Goal: Transaction & Acquisition: Purchase product/service

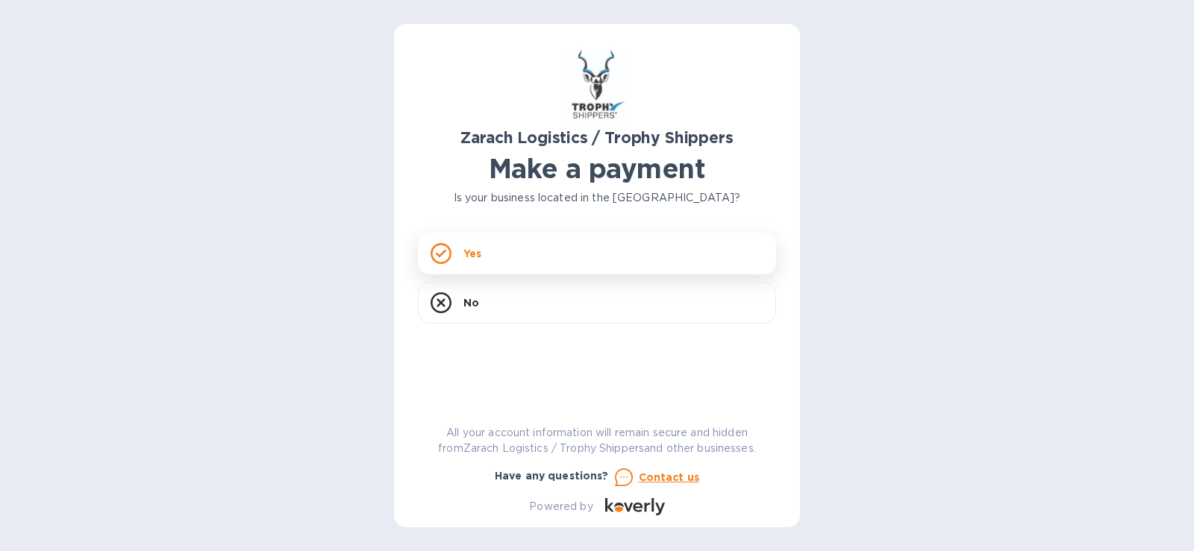
click at [460, 250] on div "Yes" at bounding box center [597, 254] width 358 height 42
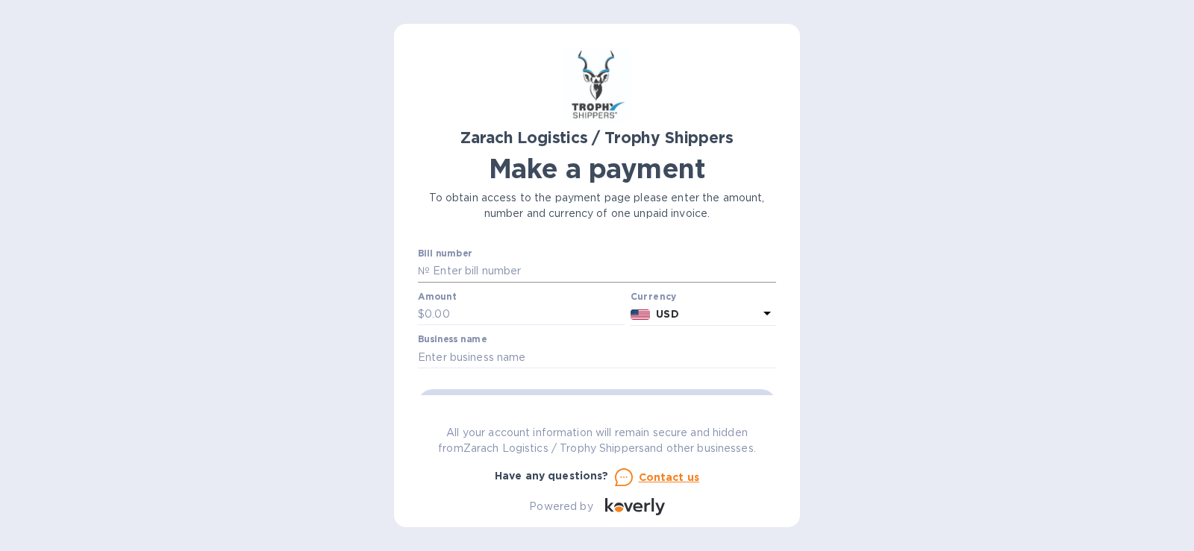
click at [446, 272] on input "text" at bounding box center [603, 271] width 346 height 22
type input "B00171534"
click at [439, 309] on input "text" at bounding box center [525, 315] width 200 height 22
type input "1,796.80"
click at [481, 360] on input "text" at bounding box center [597, 357] width 358 height 22
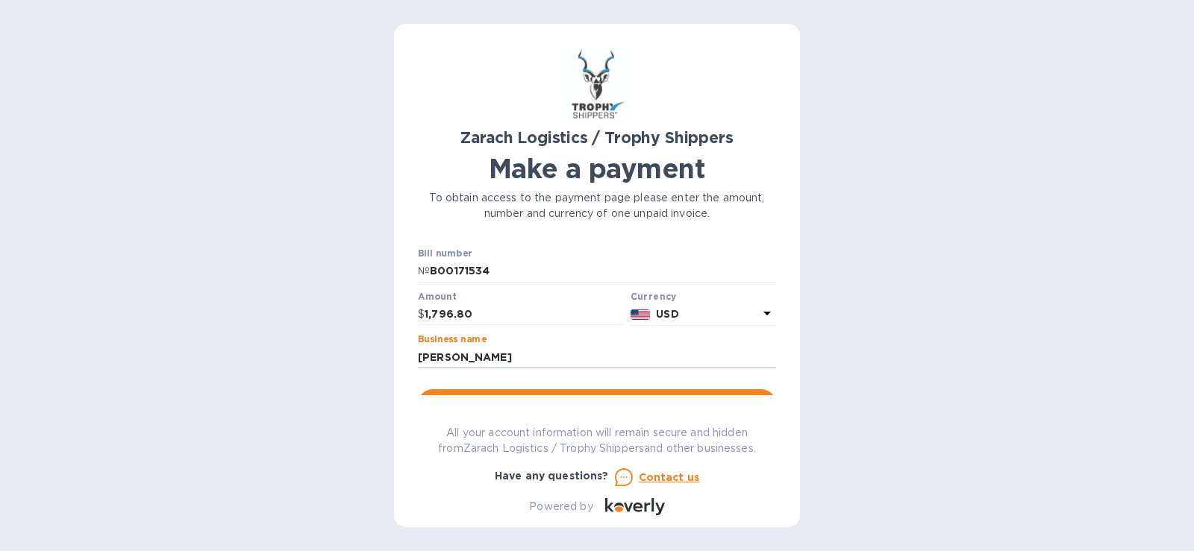
scroll to position [75, 0]
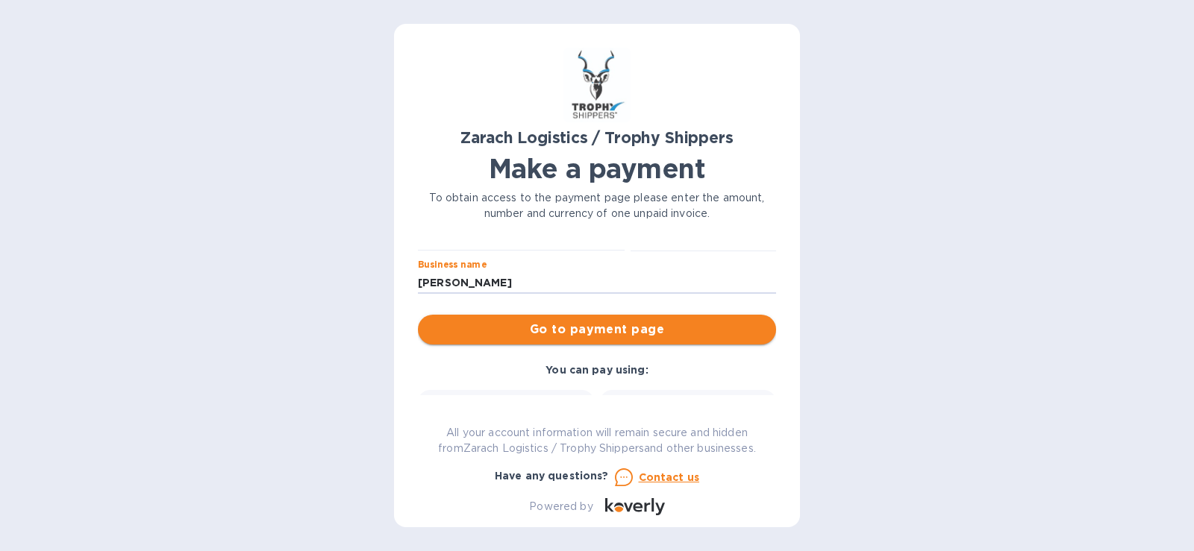
type input "[PERSON_NAME]"
click at [586, 325] on span "Go to payment page" at bounding box center [597, 330] width 334 height 18
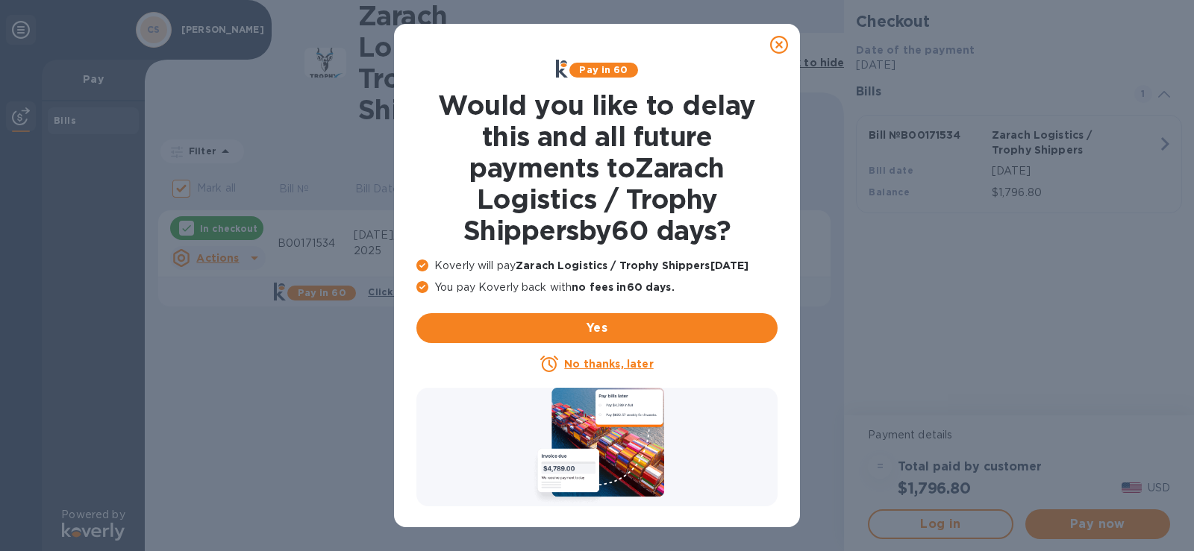
click at [776, 44] on icon at bounding box center [779, 45] width 18 height 18
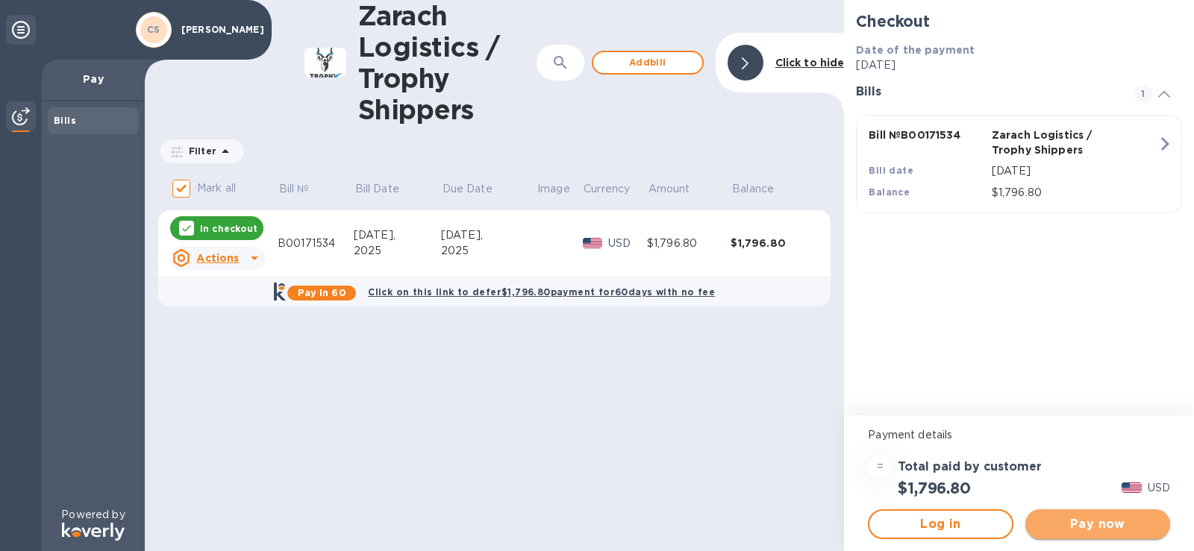
click at [1112, 527] on span "Pay now" at bounding box center [1097, 525] width 121 height 18
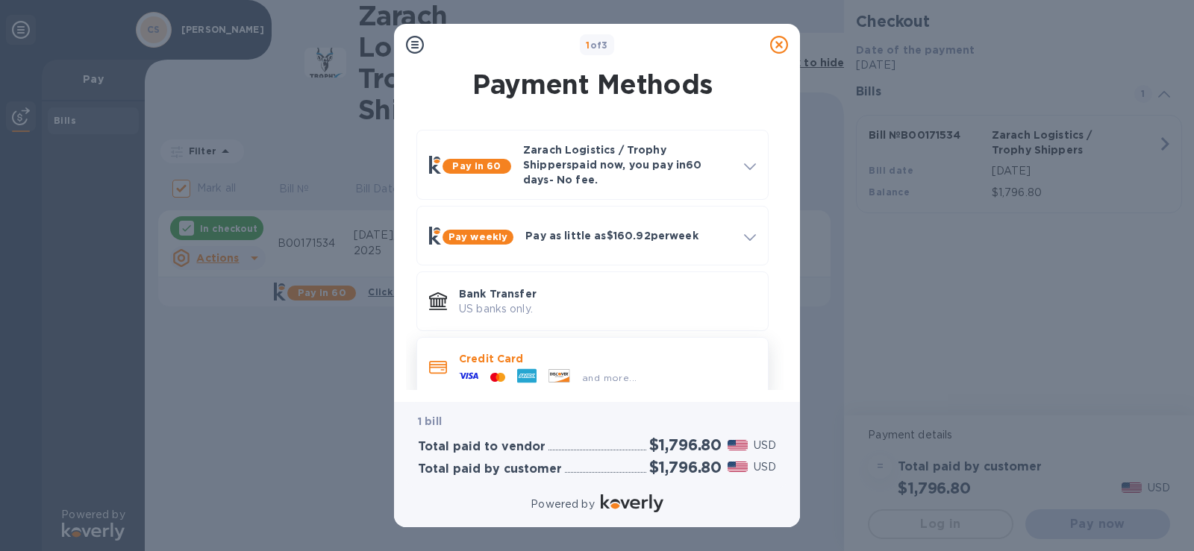
click at [495, 373] on icon at bounding box center [493, 377] width 7 height 9
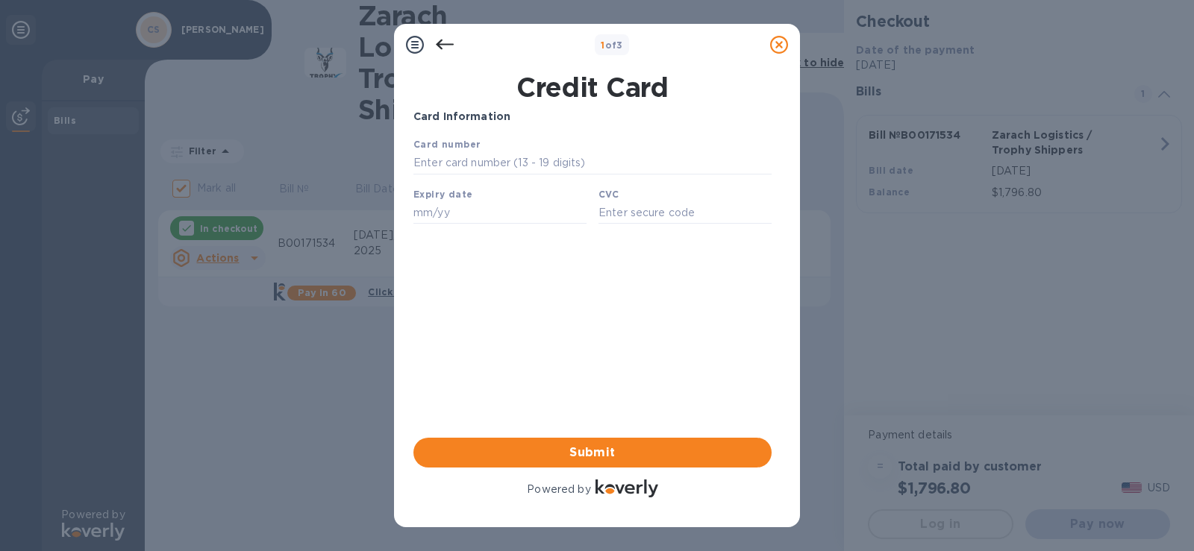
click at [467, 148] on b "Card number" at bounding box center [446, 144] width 67 height 11
click at [429, 157] on input "text" at bounding box center [592, 163] width 358 height 22
type input "[CREDIT_CARD_NUMBER]"
click at [435, 215] on input "text" at bounding box center [499, 212] width 173 height 22
type input "12/27"
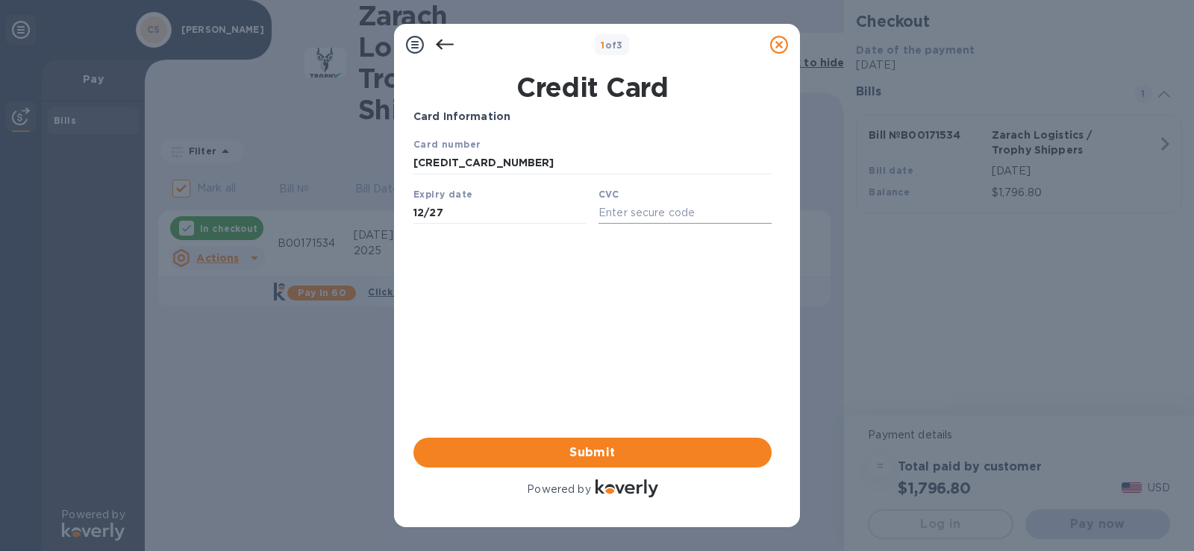
click at [623, 207] on input "text" at bounding box center [684, 212] width 173 height 22
type input "591"
click at [588, 451] on span "Submit" at bounding box center [592, 453] width 334 height 18
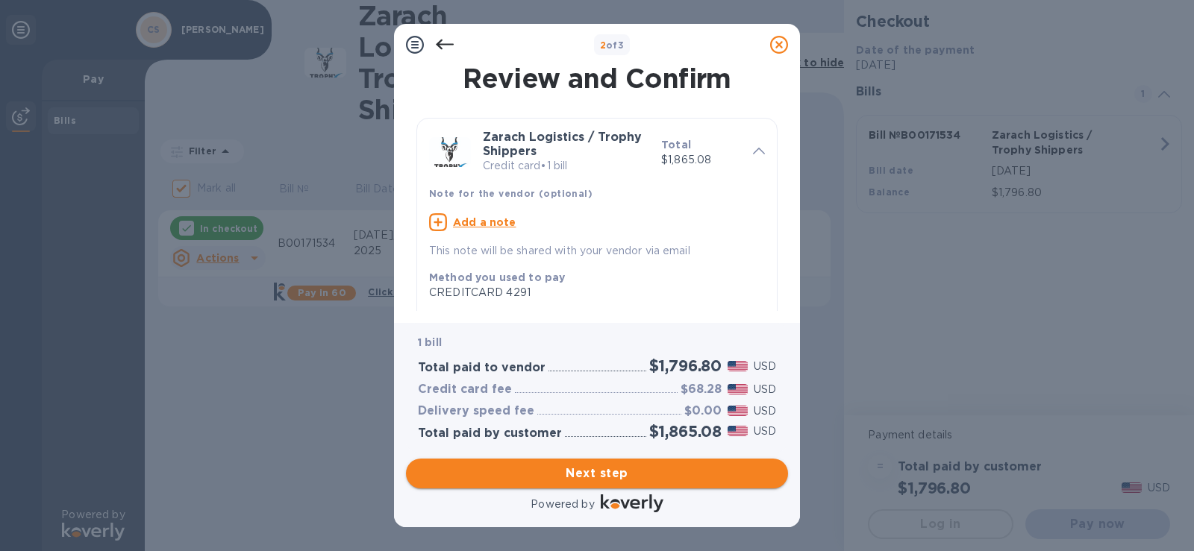
click at [601, 469] on span "Next step" at bounding box center [597, 474] width 358 height 18
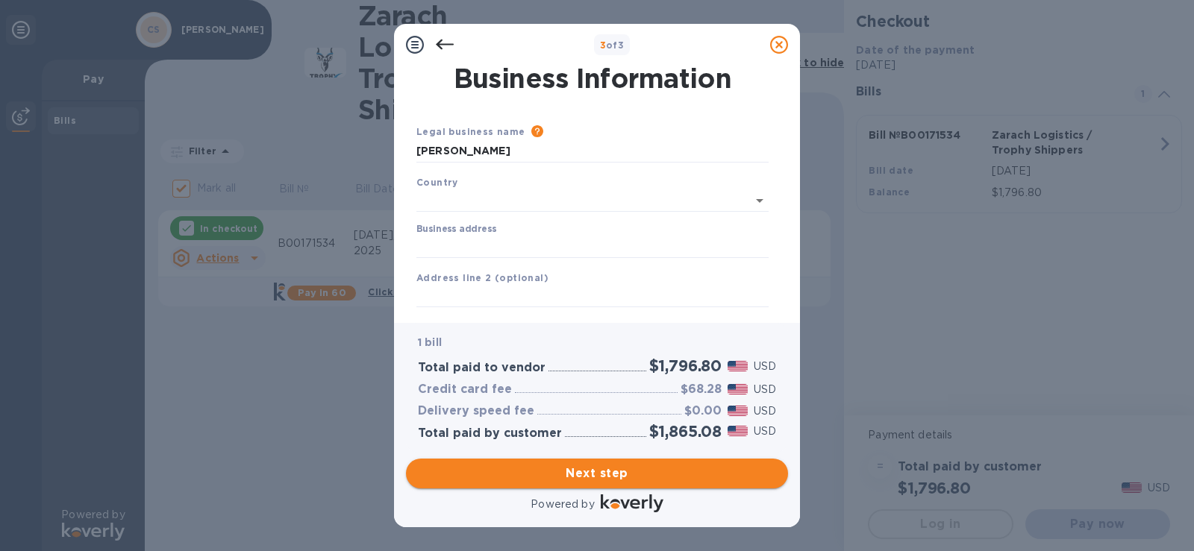
type input "[GEOGRAPHIC_DATA]"
click at [442, 241] on input "Business address" at bounding box center [592, 244] width 352 height 22
type input "[STREET_ADDRESS]"
type input "[PERSON_NAME]"
type input "NE"
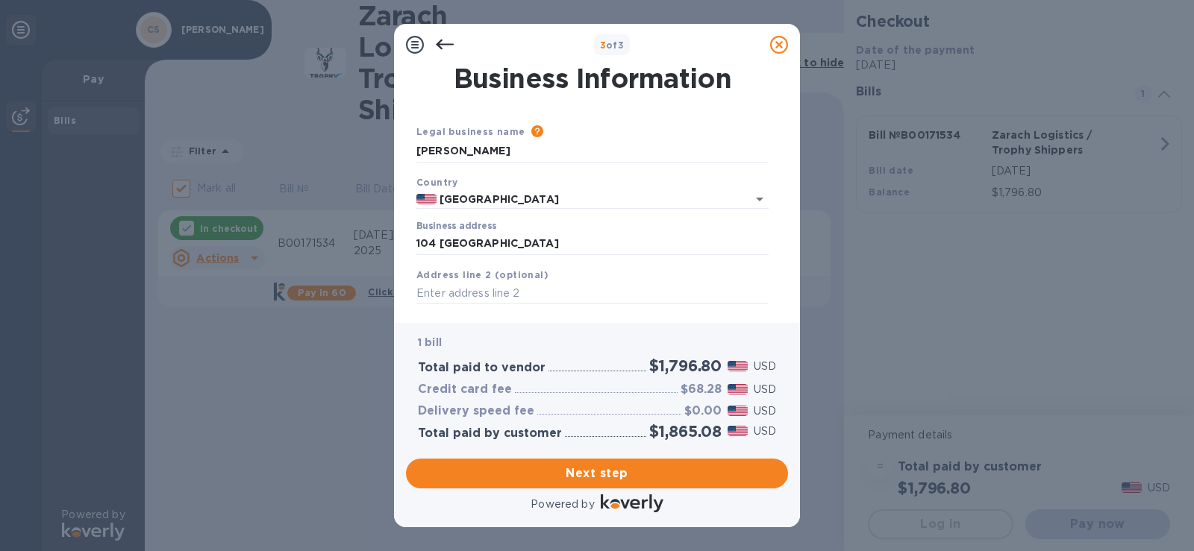
type input "68736"
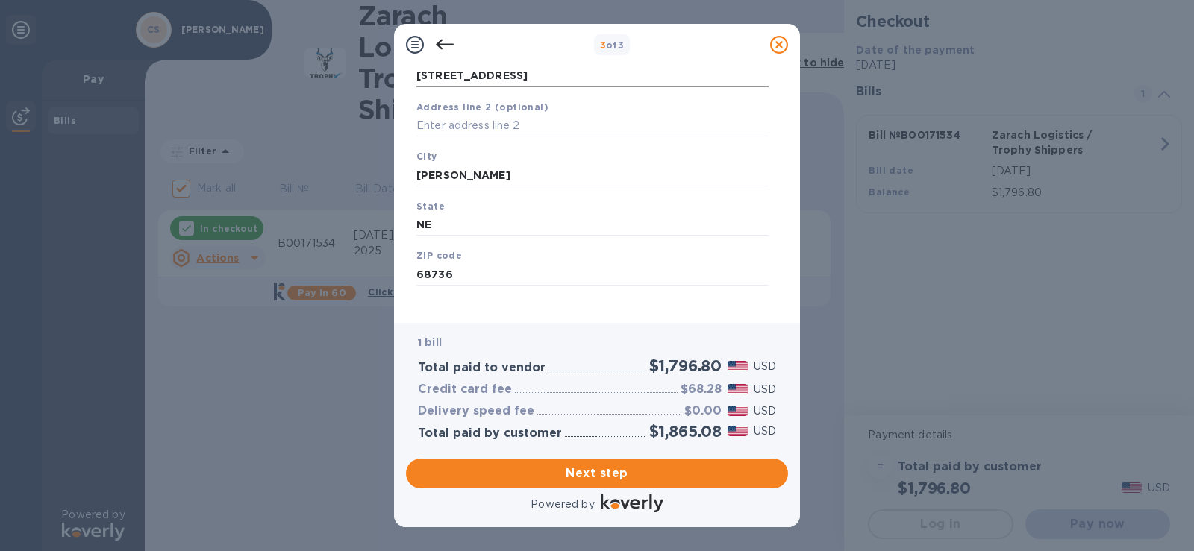
scroll to position [178, 0]
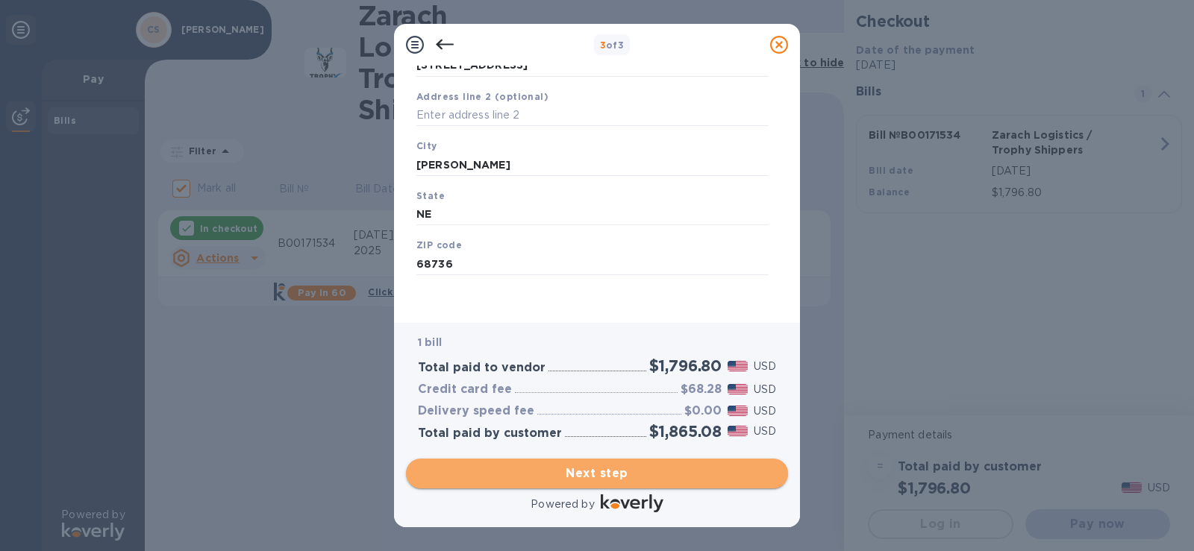
click at [628, 471] on span "Next step" at bounding box center [597, 474] width 358 height 18
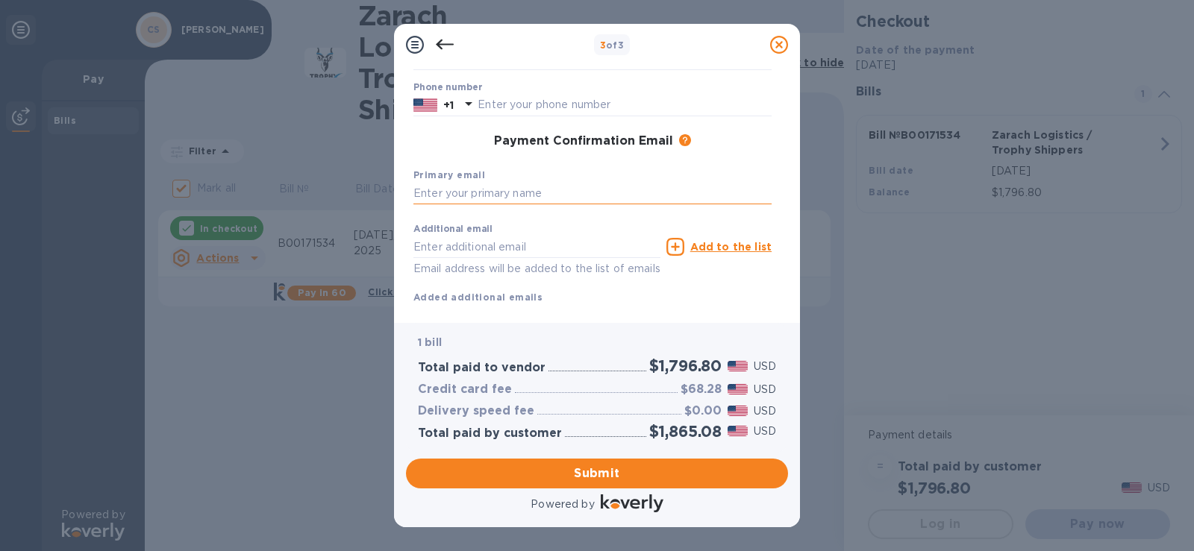
click at [458, 195] on input "text" at bounding box center [592, 194] width 358 height 22
type input "[EMAIL_ADDRESS][DOMAIN_NAME]"
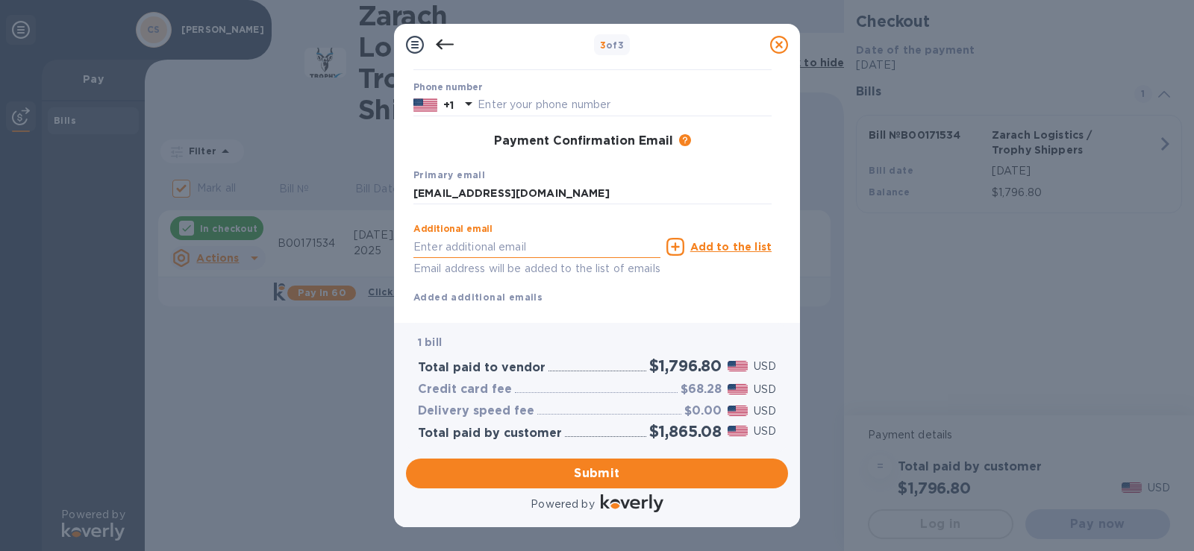
click at [463, 245] on input "text" at bounding box center [536, 247] width 247 height 22
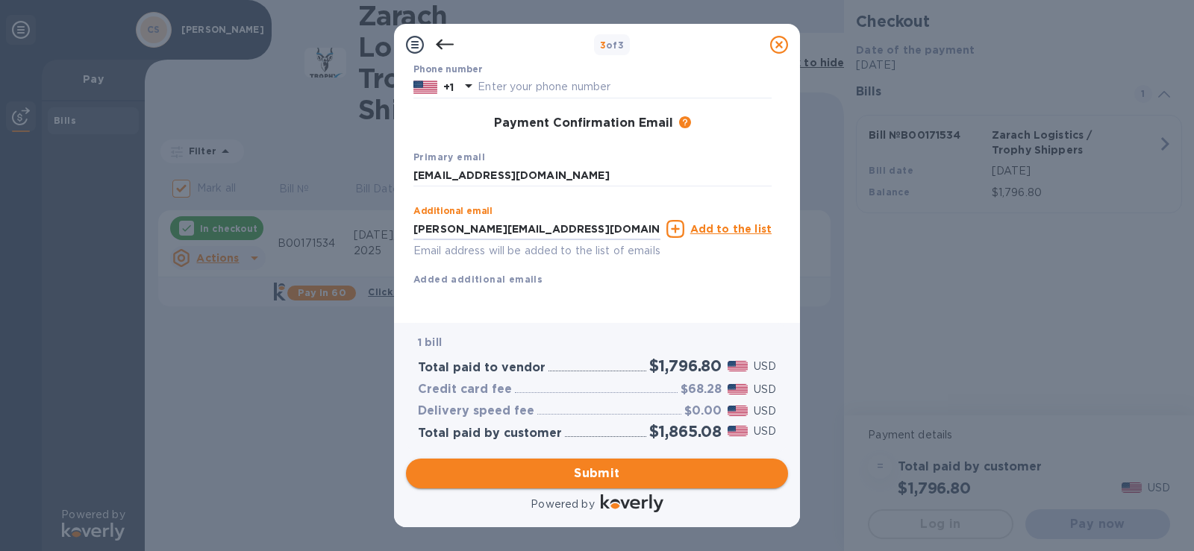
type input "[PERSON_NAME][EMAIL_ADDRESS][DOMAIN_NAME]"
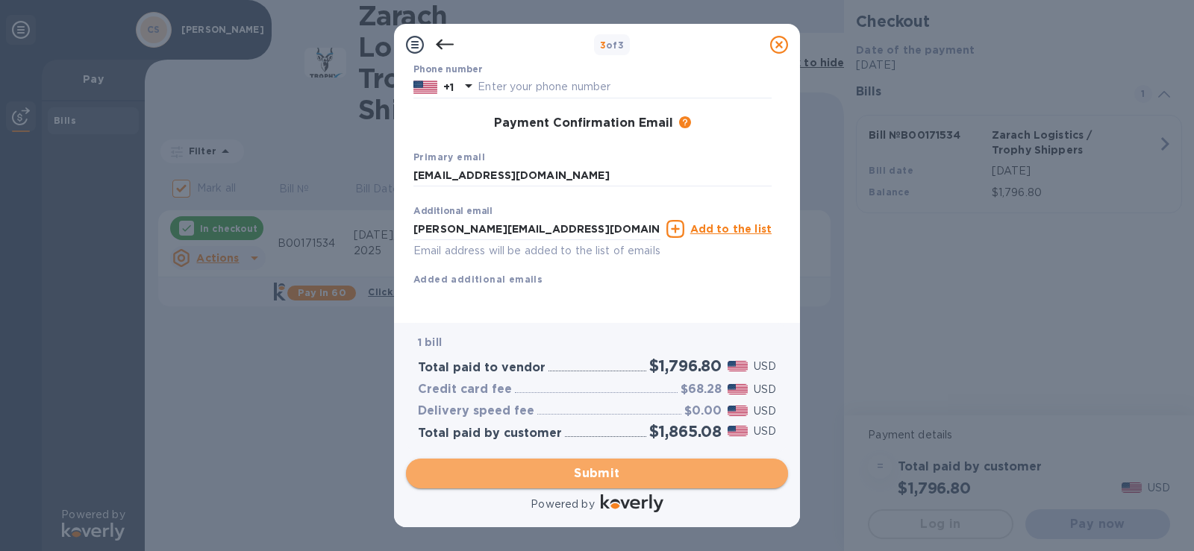
click at [599, 475] on span "Submit" at bounding box center [597, 474] width 358 height 18
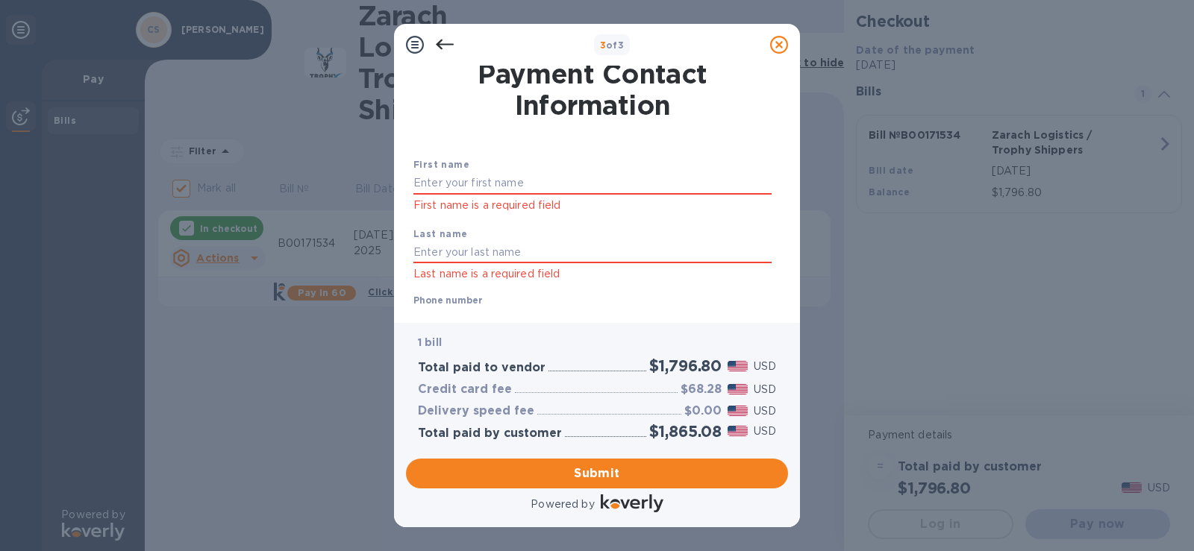
scroll to position [0, 0]
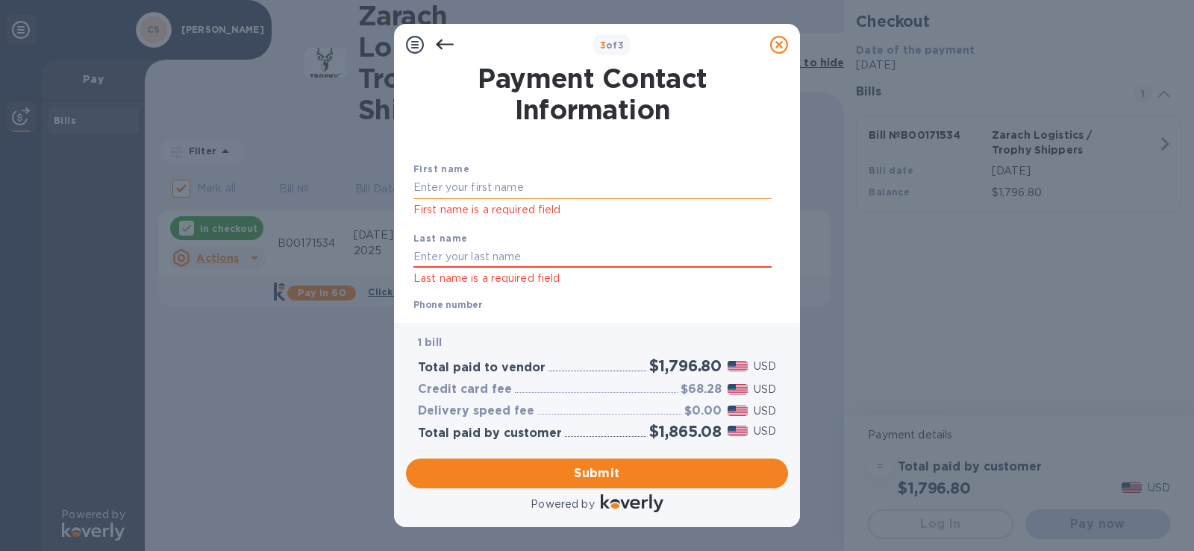
click at [452, 194] on input "text" at bounding box center [592, 188] width 358 height 22
type input "[PERSON_NAME]"
click at [478, 256] on input "text" at bounding box center [592, 257] width 358 height 22
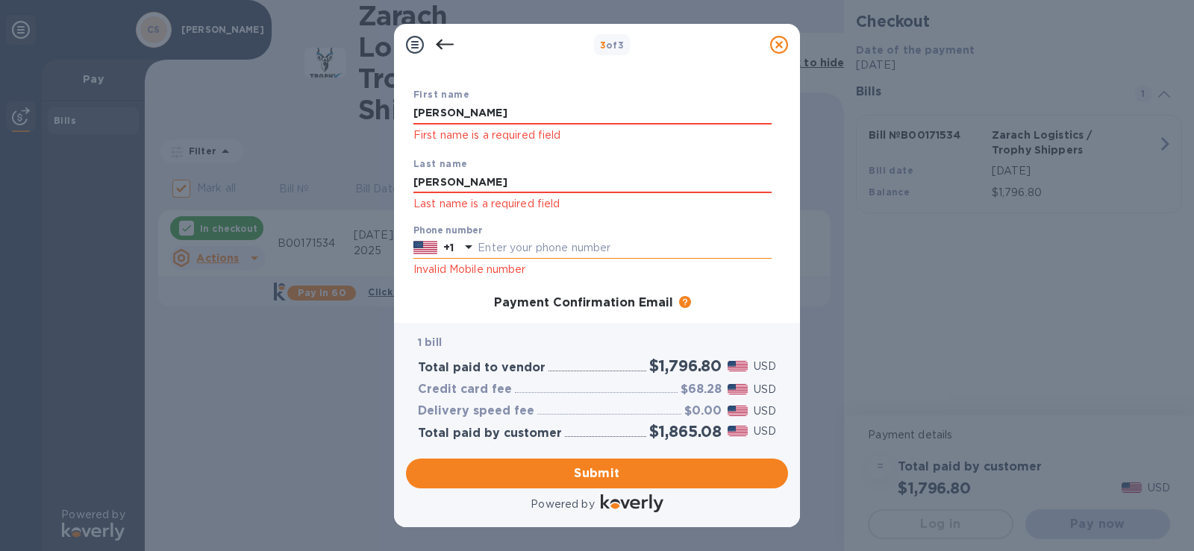
type input "[PERSON_NAME]"
click at [478, 245] on icon at bounding box center [469, 247] width 18 height 18
click at [502, 245] on input "text" at bounding box center [625, 248] width 294 height 22
click at [521, 248] on input "4028426437" at bounding box center [625, 248] width 294 height 22
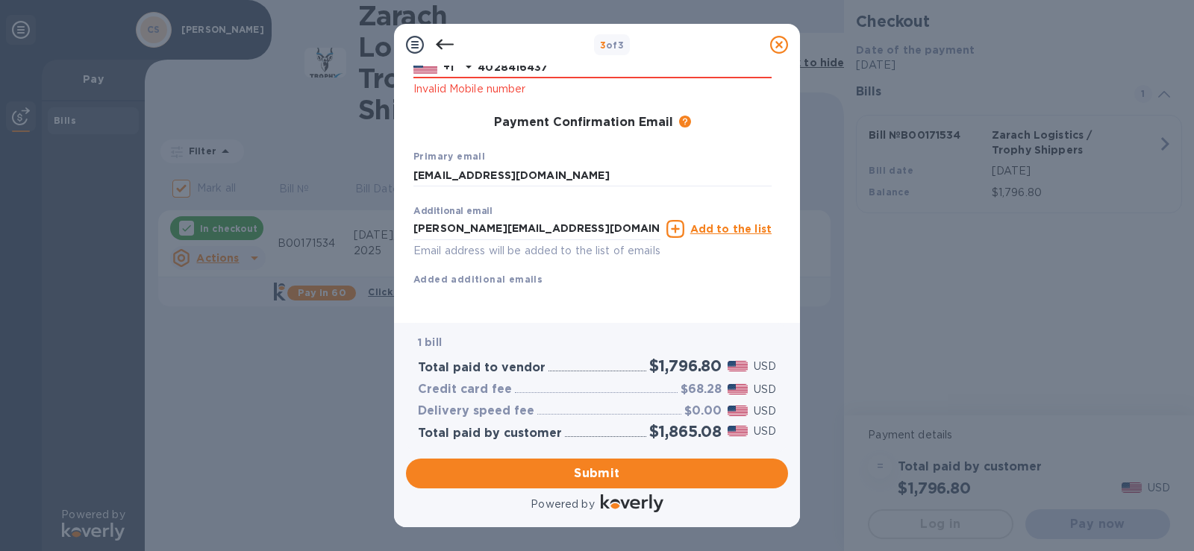
scroll to position [272, 0]
type input "4028416437"
click at [592, 469] on span "Submit" at bounding box center [597, 474] width 358 height 18
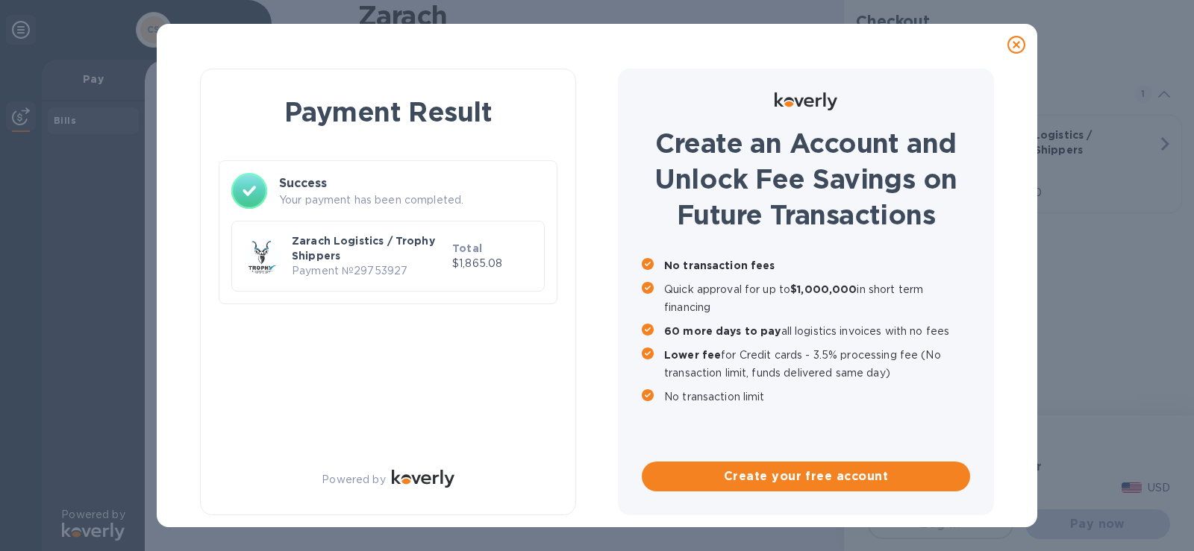
checkbox input "false"
